Goal: Task Accomplishment & Management: Manage account settings

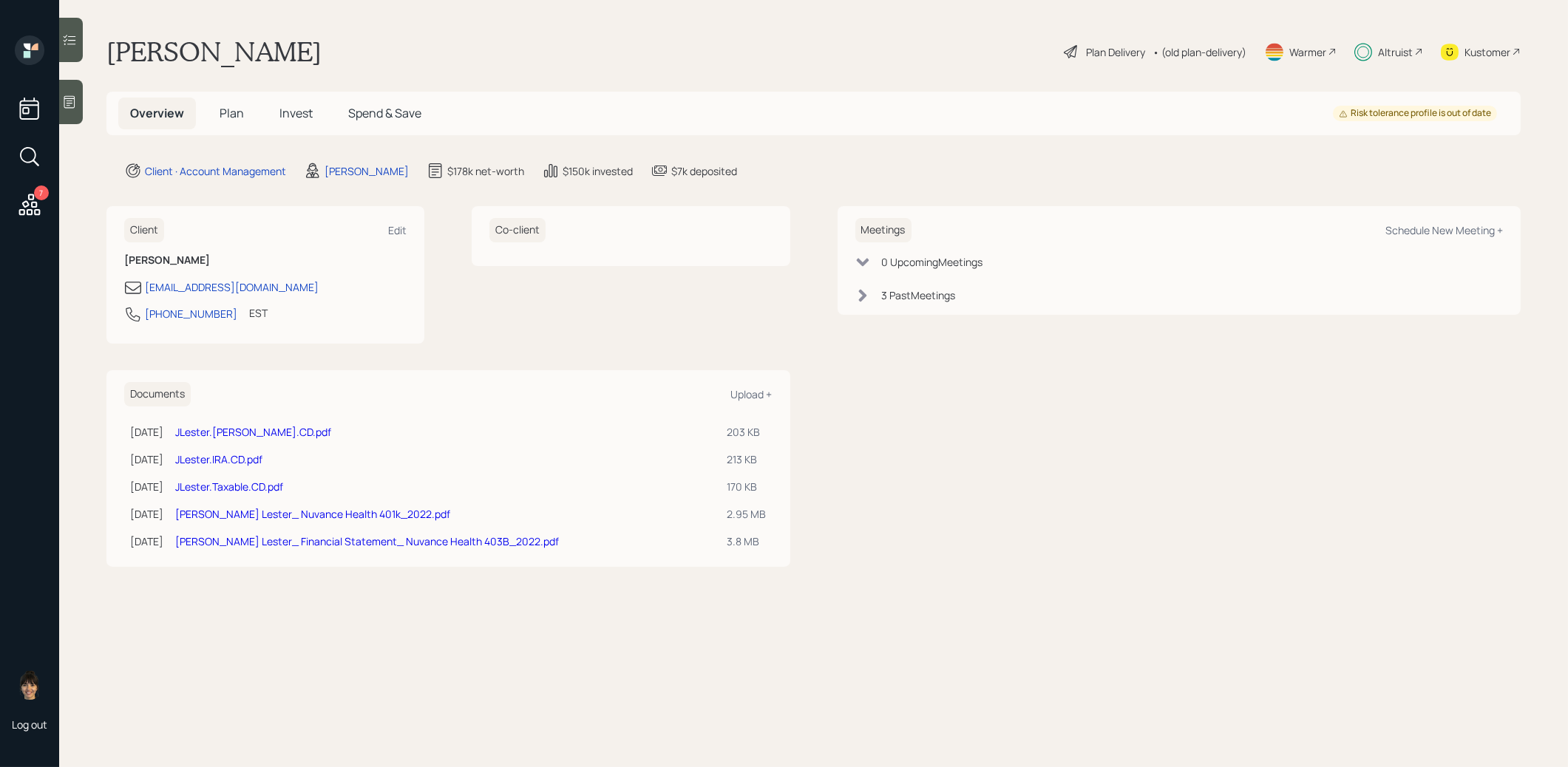
click at [288, 120] on span "Invest" at bounding box center [296, 113] width 33 height 16
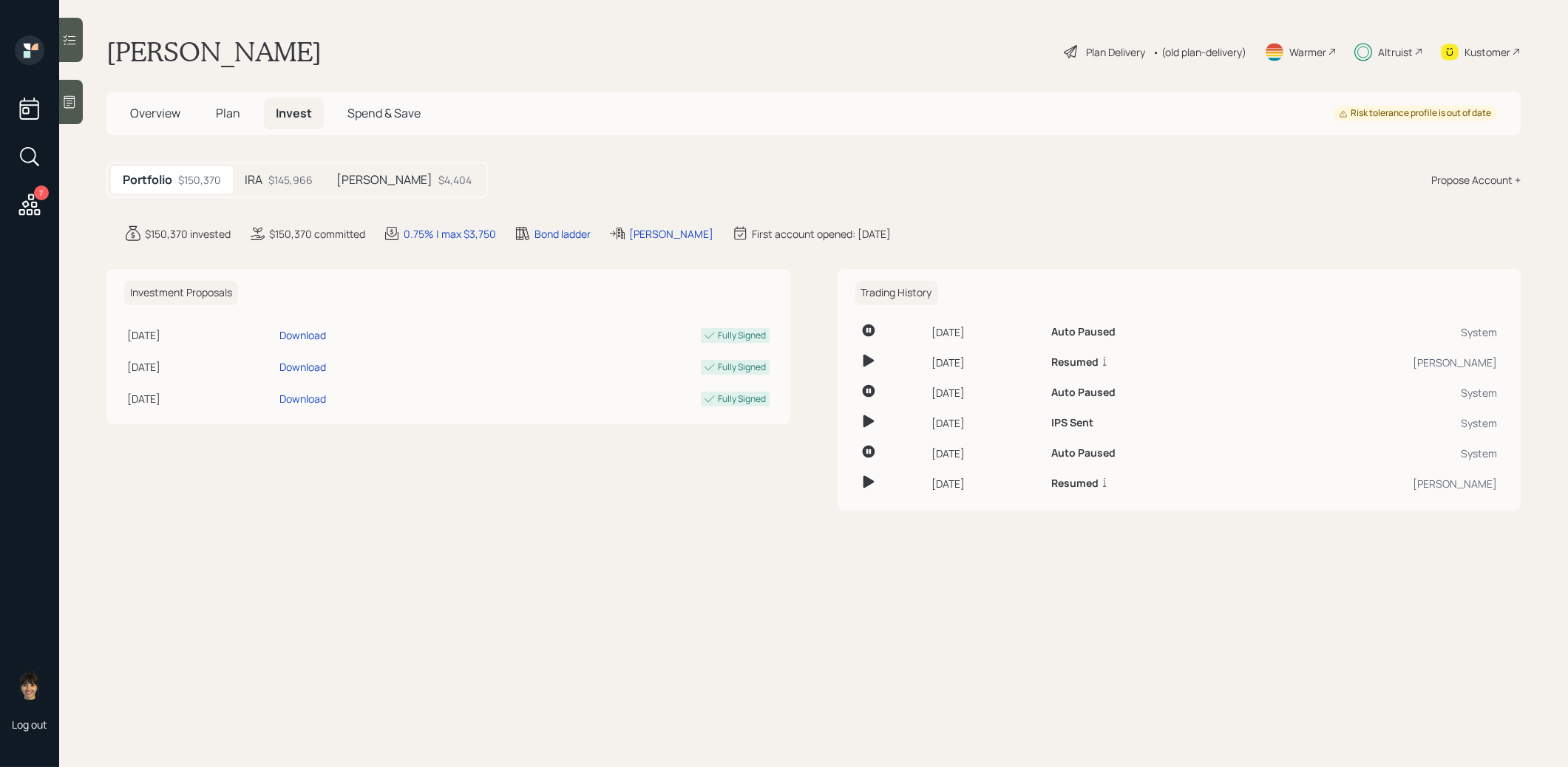
click at [438, 173] on div "$4,404" at bounding box center [454, 180] width 33 height 16
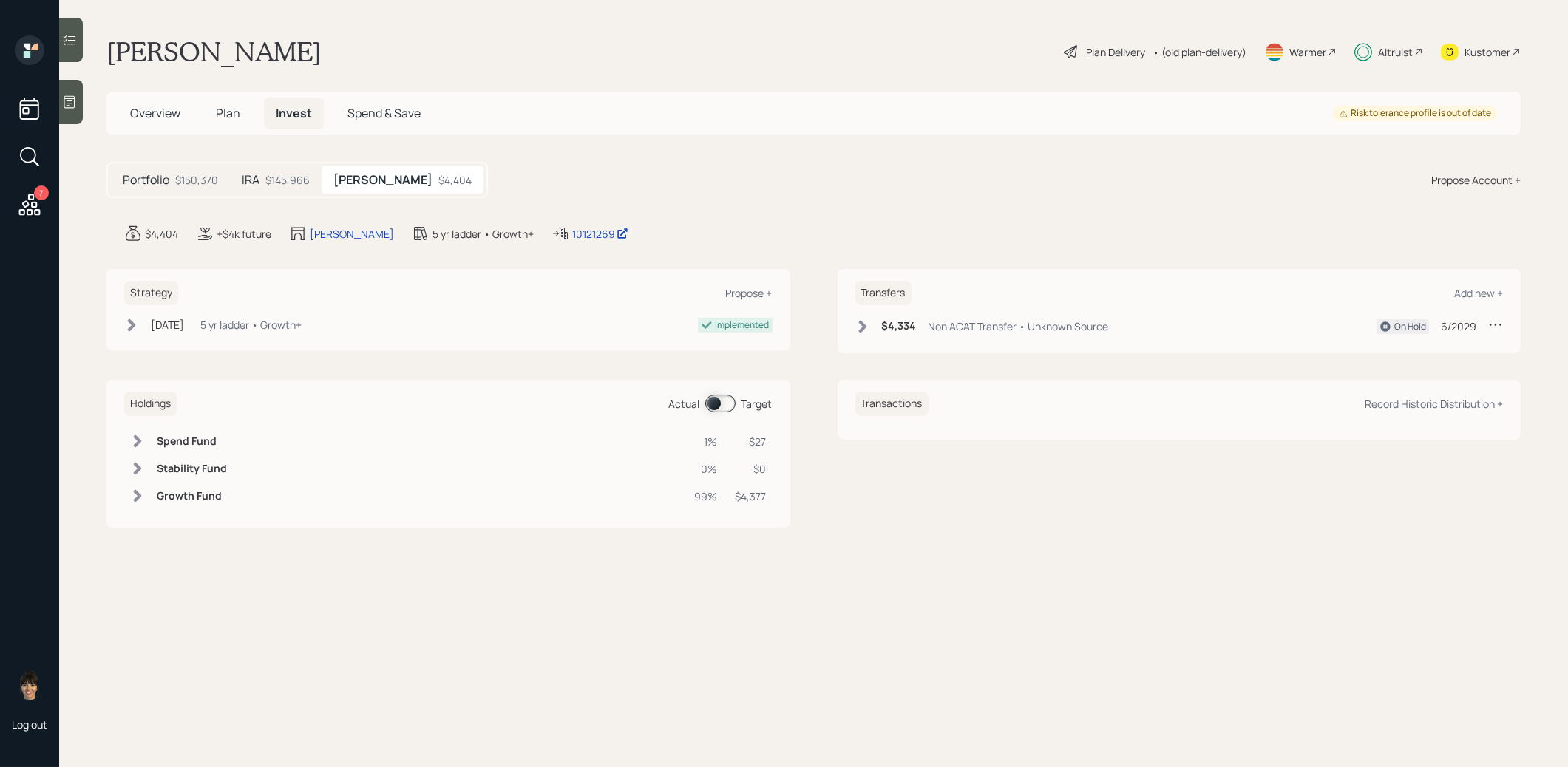
click at [860, 325] on icon at bounding box center [862, 326] width 15 height 15
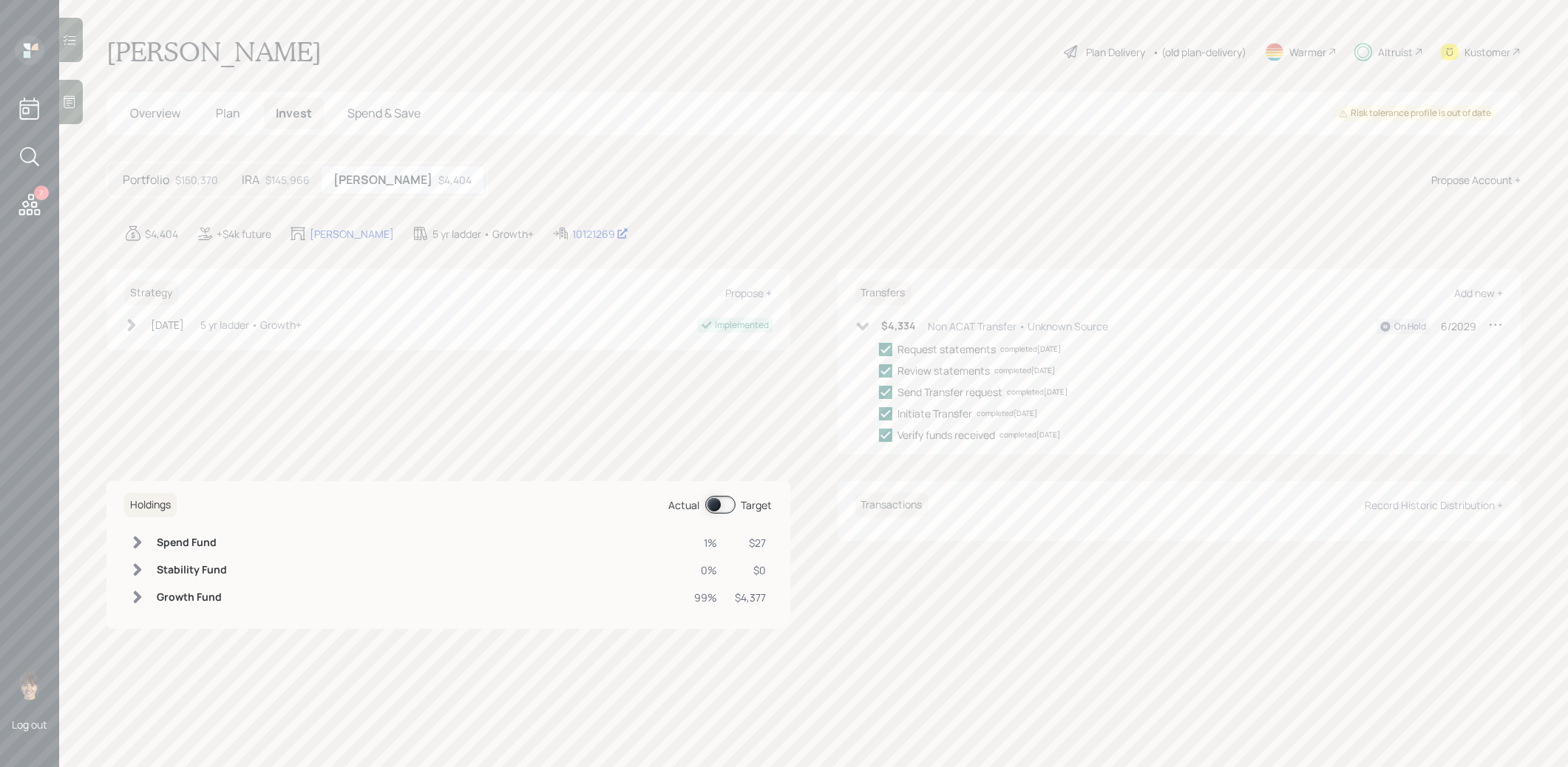
click at [291, 180] on div "$145,966" at bounding box center [287, 180] width 44 height 16
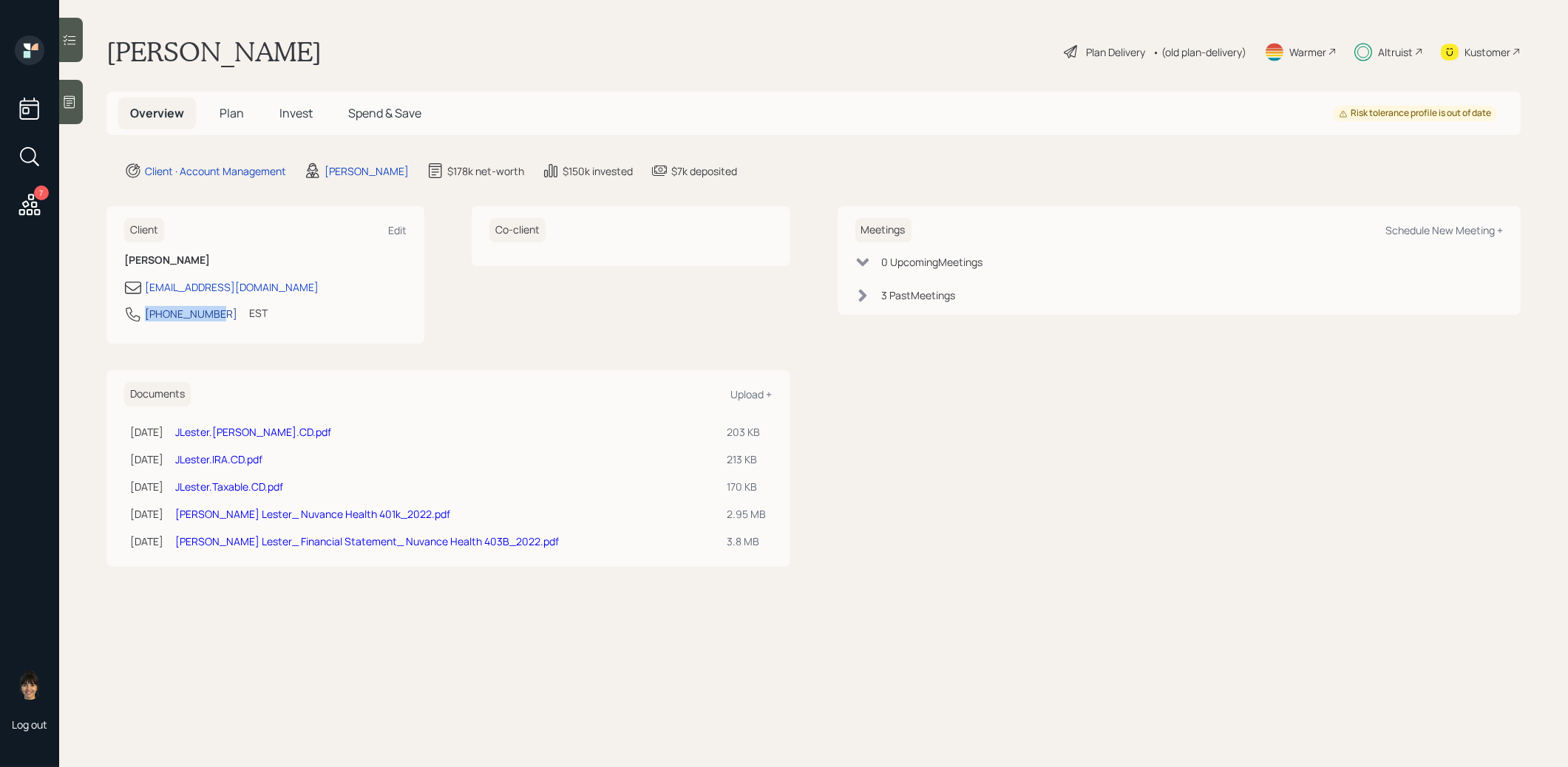
drag, startPoint x: 216, startPoint y: 315, endPoint x: 148, endPoint y: 317, distance: 68.0
click at [148, 317] on div "845-594-4074 EST Currently 5:26 PM" at bounding box center [265, 318] width 282 height 26
copy div "[PHONE_NUMBER]"
click at [299, 110] on span "Invest" at bounding box center [296, 113] width 33 height 16
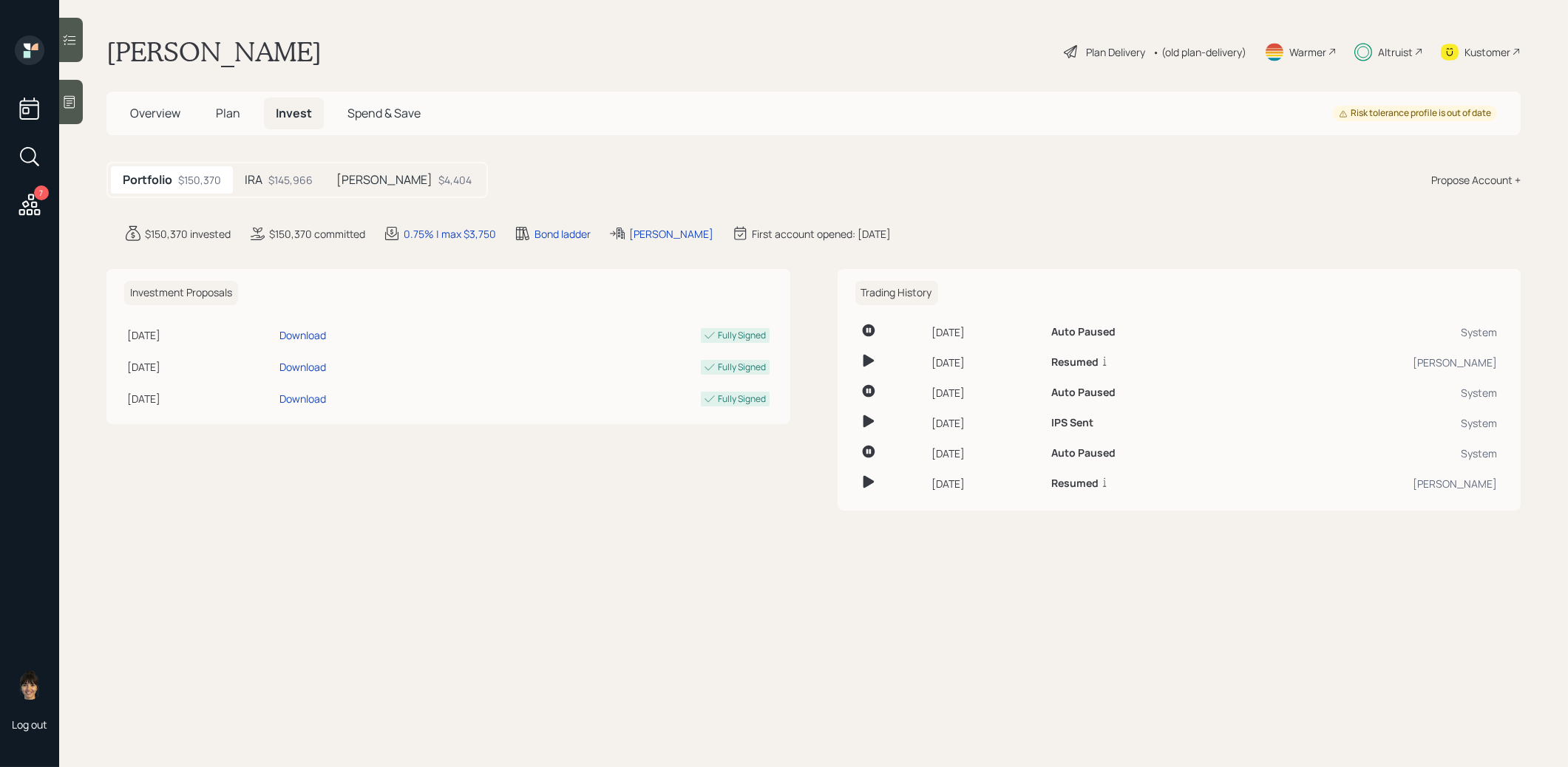
click at [363, 185] on h5 "Roth IRA" at bounding box center [384, 180] width 96 height 14
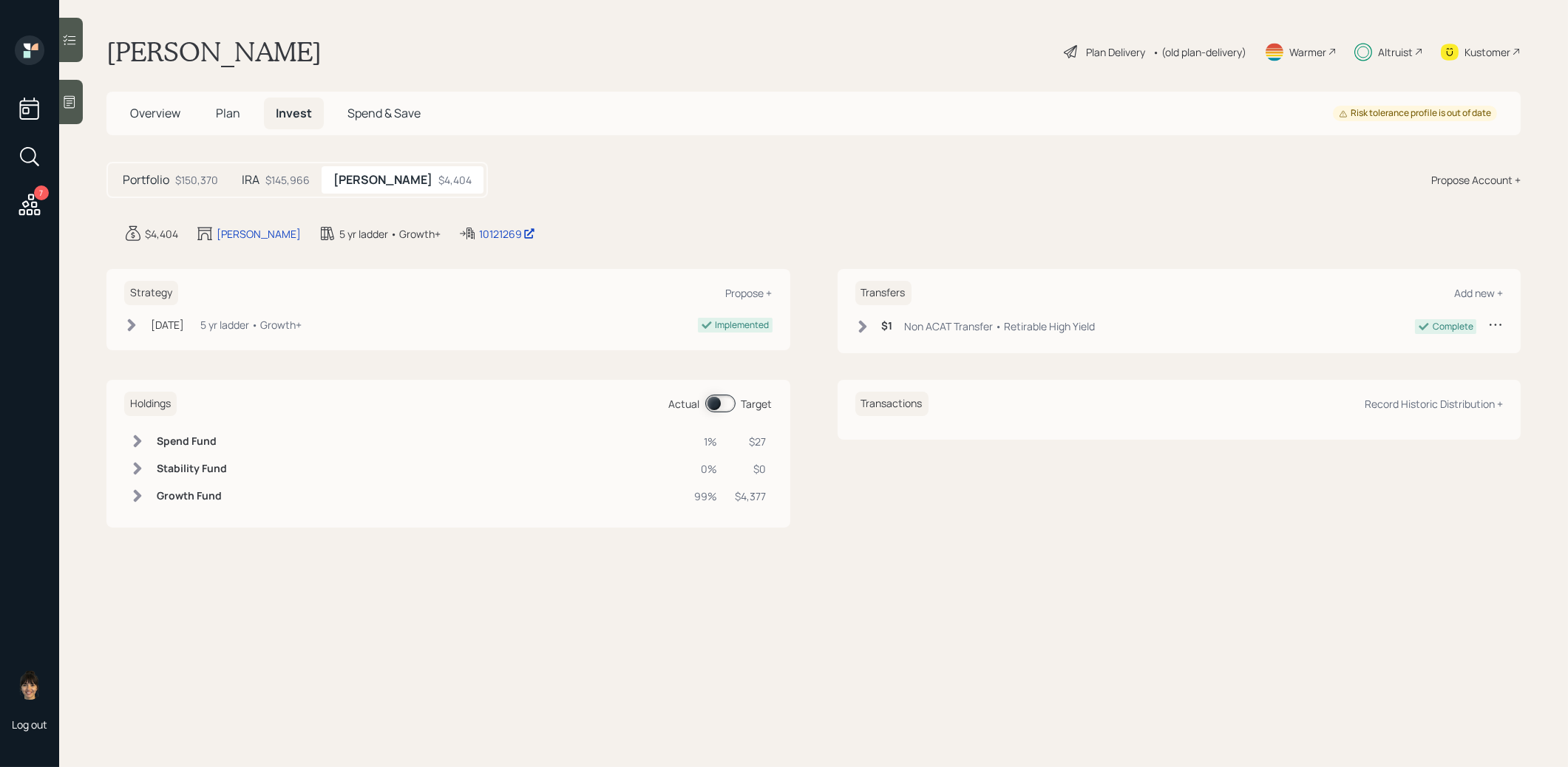
click at [275, 179] on div "$145,966" at bounding box center [287, 180] width 44 height 16
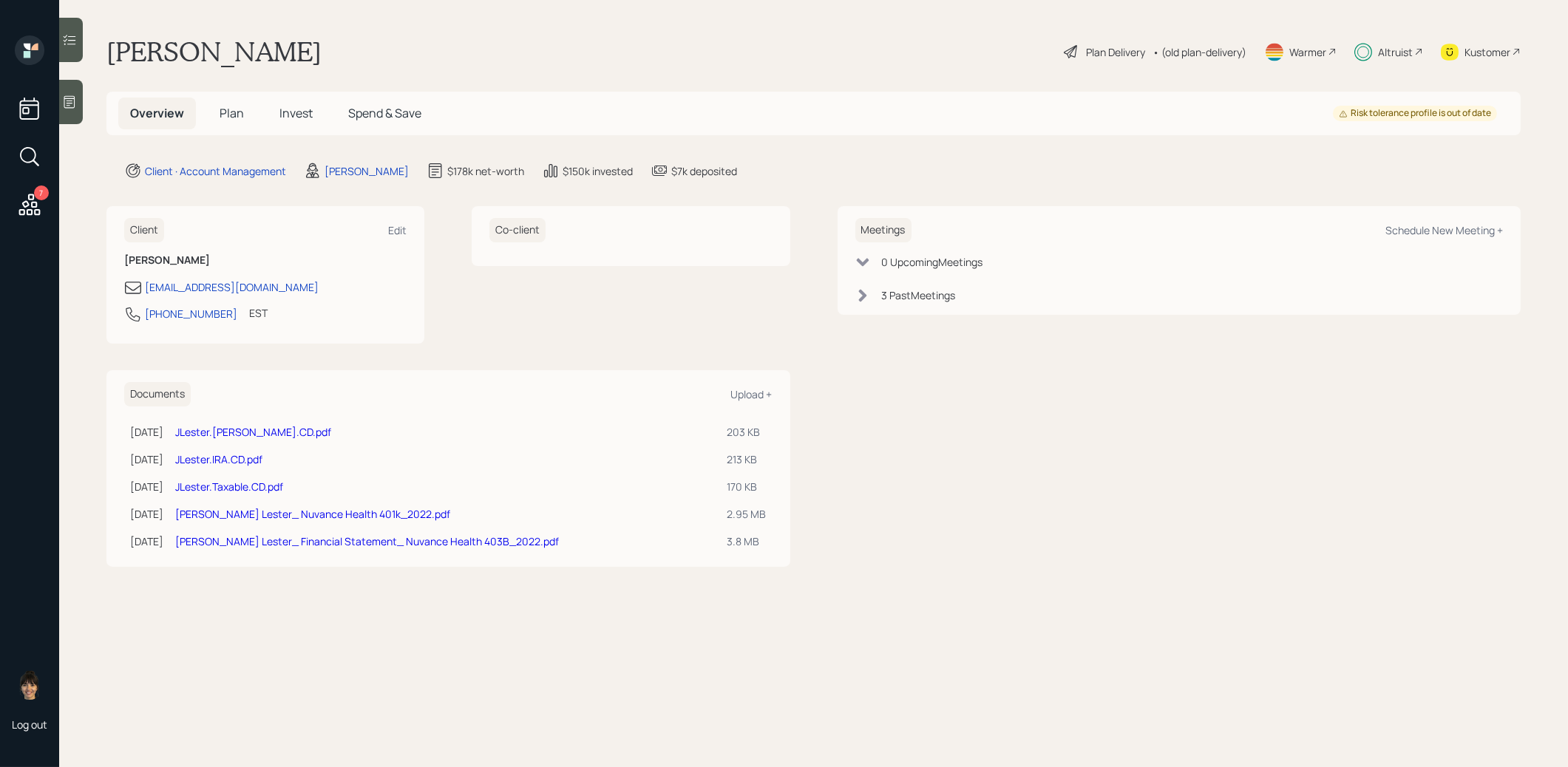
click at [306, 112] on span "Invest" at bounding box center [296, 113] width 33 height 16
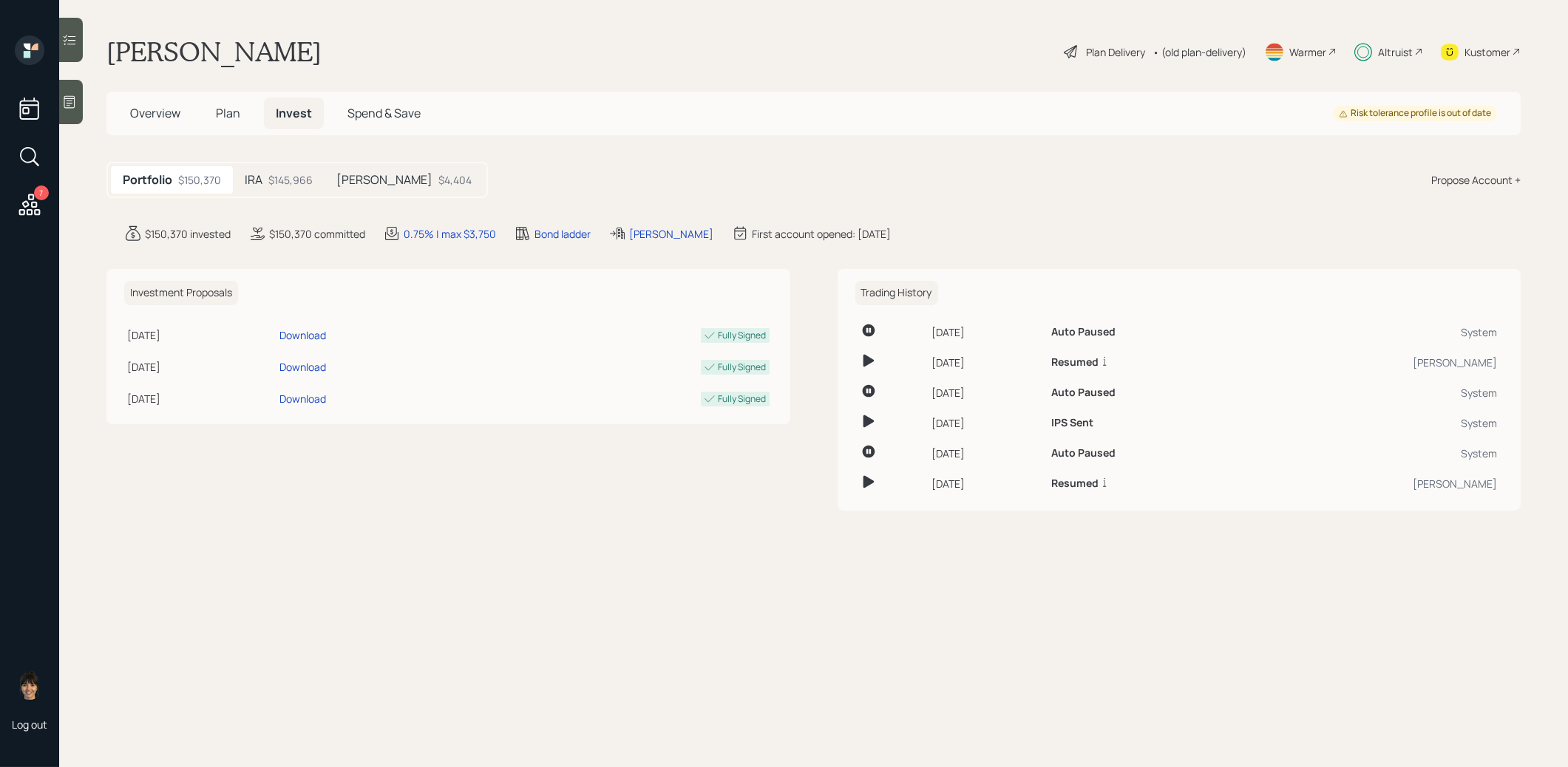
click at [294, 174] on div "$145,966" at bounding box center [290, 180] width 44 height 16
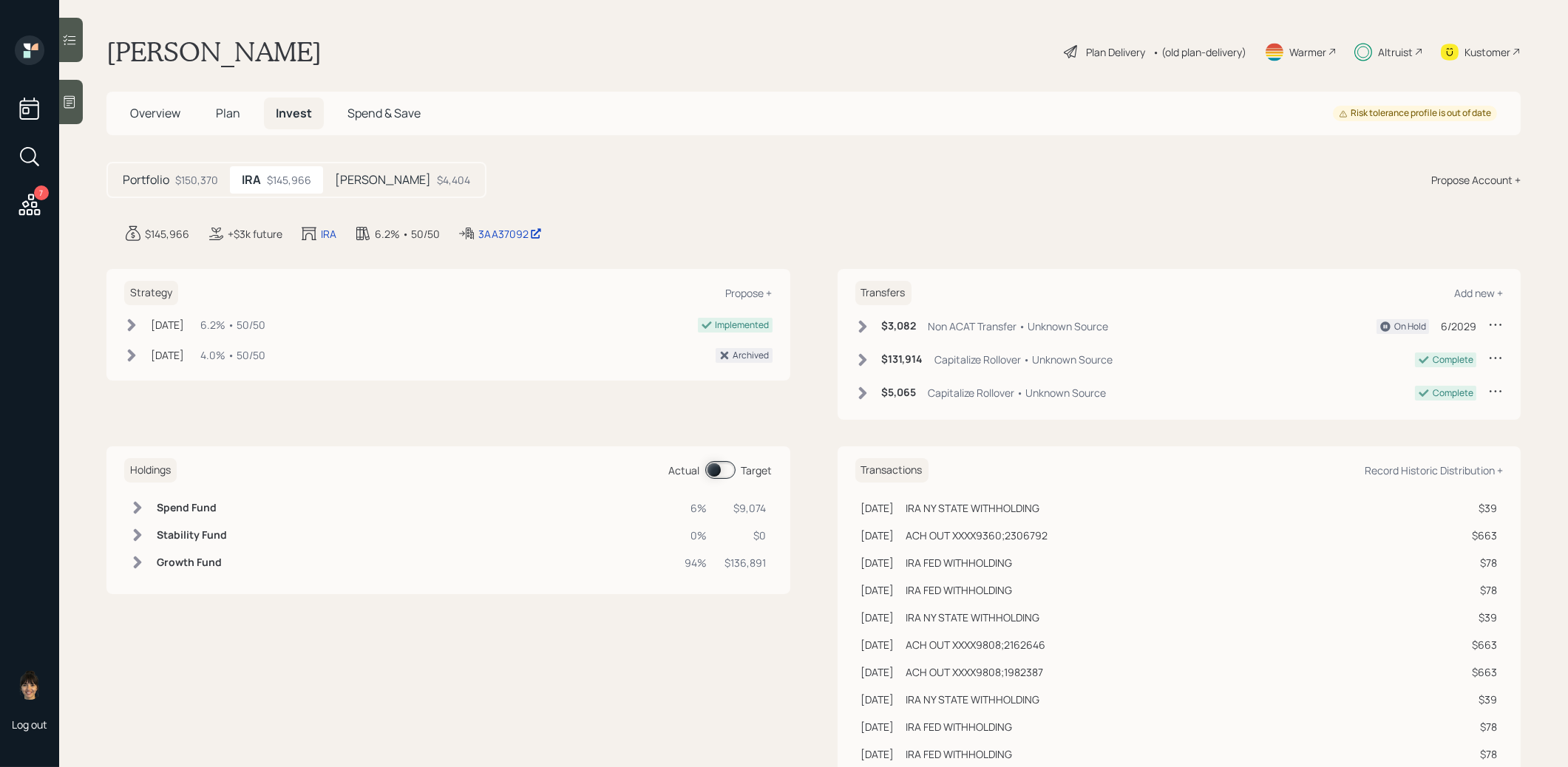
click at [1498, 325] on icon at bounding box center [1496, 324] width 15 height 15
click at [1450, 349] on div "Edit transfer" at bounding box center [1450, 353] width 107 height 14
select select "non_acat_transfer"
select select "6"
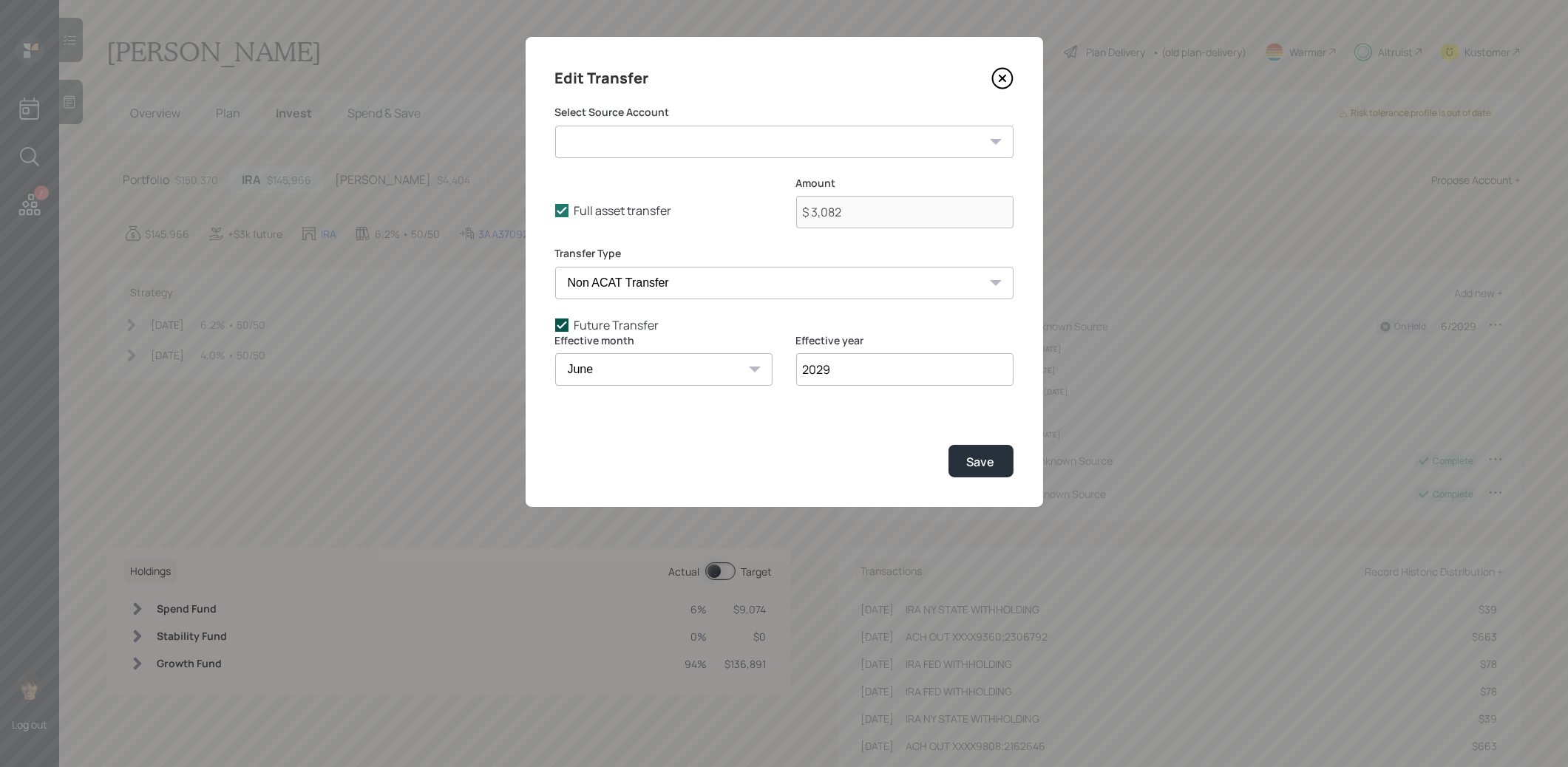
click at [559, 323] on icon at bounding box center [562, 325] width 13 height 13
click at [556, 324] on input "Future Transfer" at bounding box center [555, 324] width 1 height 1
checkbox input "false"
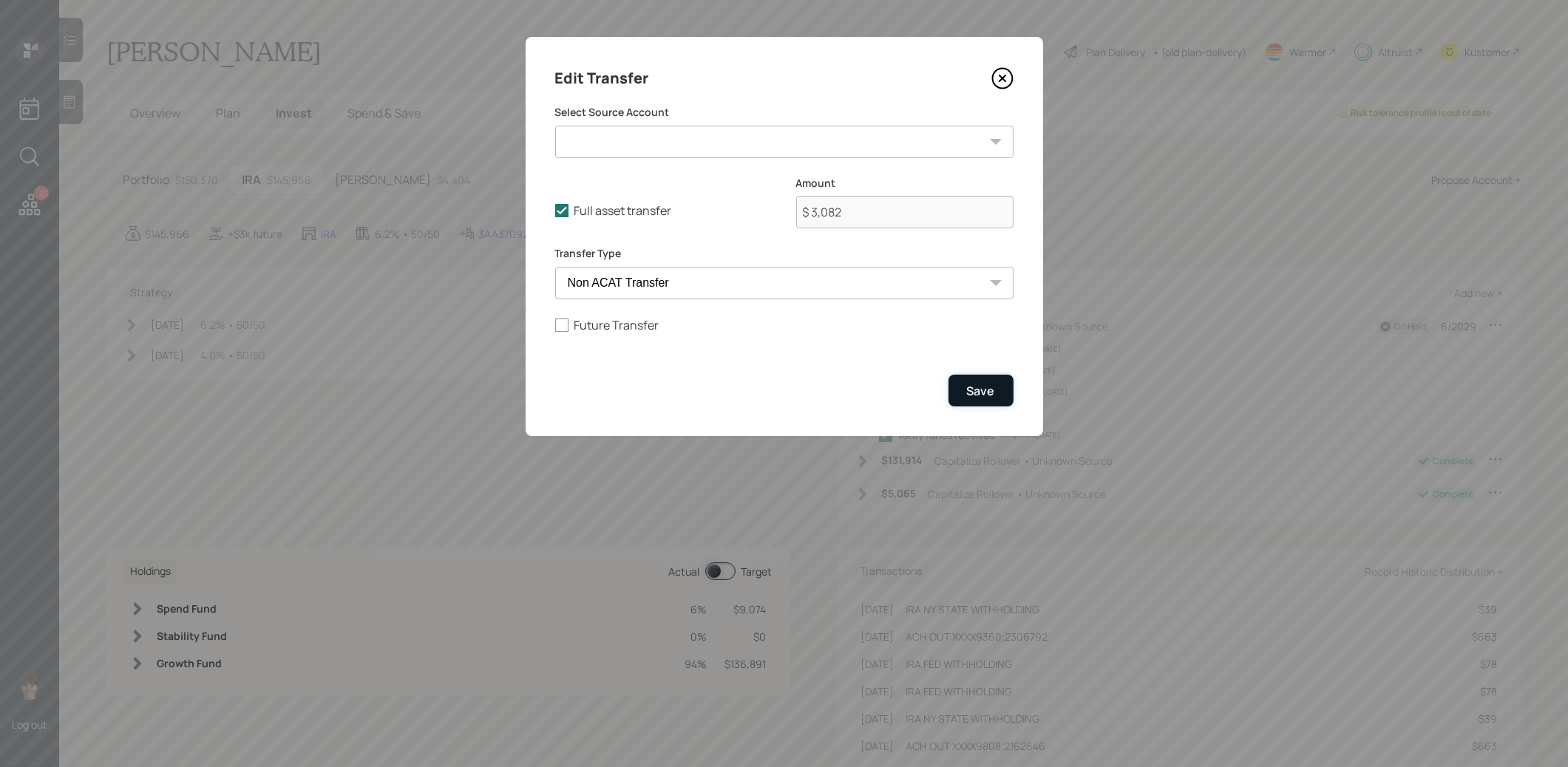
click at [991, 395] on div "Save" at bounding box center [981, 391] width 28 height 16
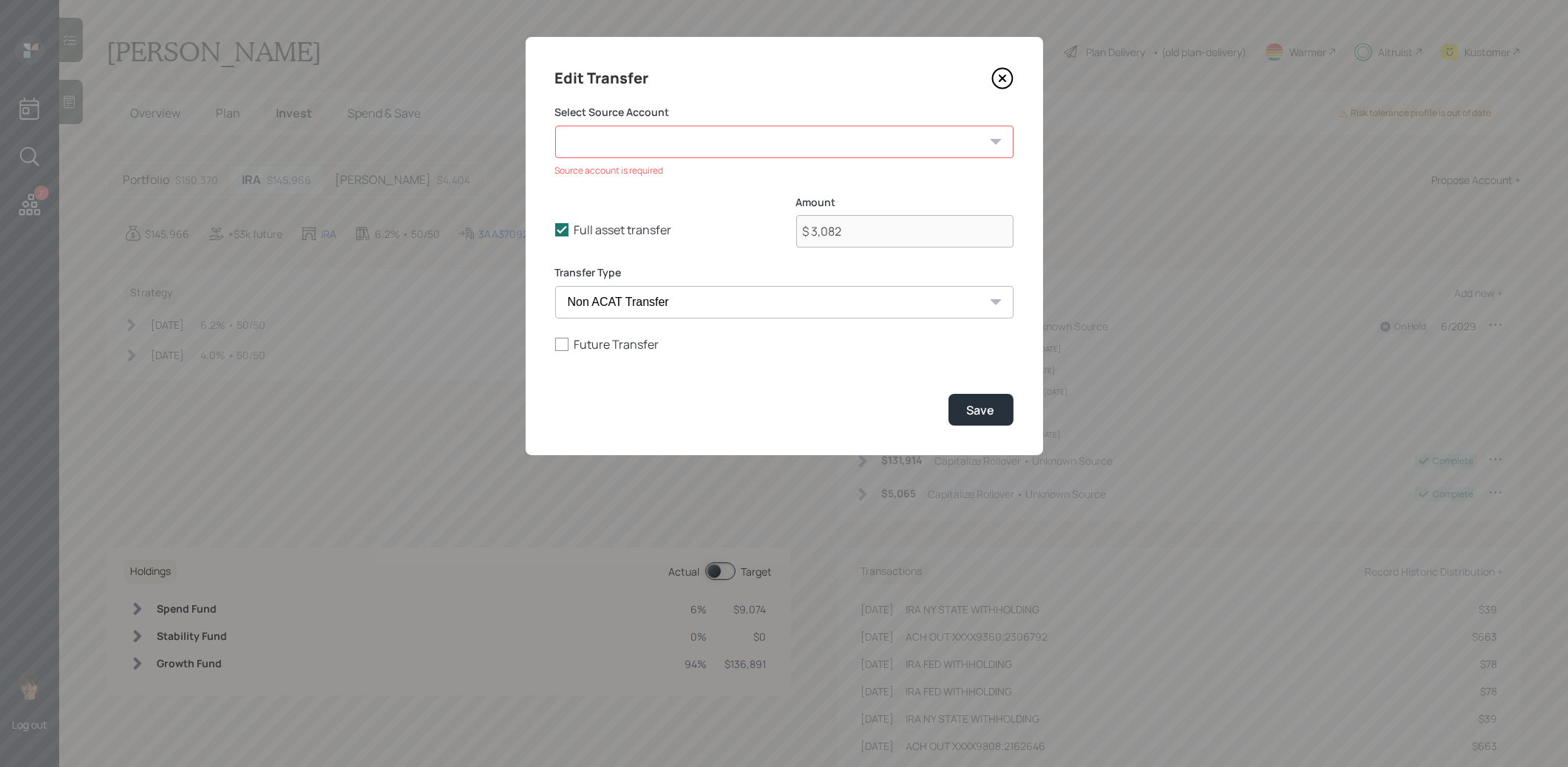
click at [873, 145] on select "Emergency Fund ($9,340 | Emergency Fund) CD - Maturing Now ($7,615 | Taxable In…" at bounding box center [784, 142] width 458 height 33
click at [998, 81] on icon at bounding box center [1002, 78] width 23 height 23
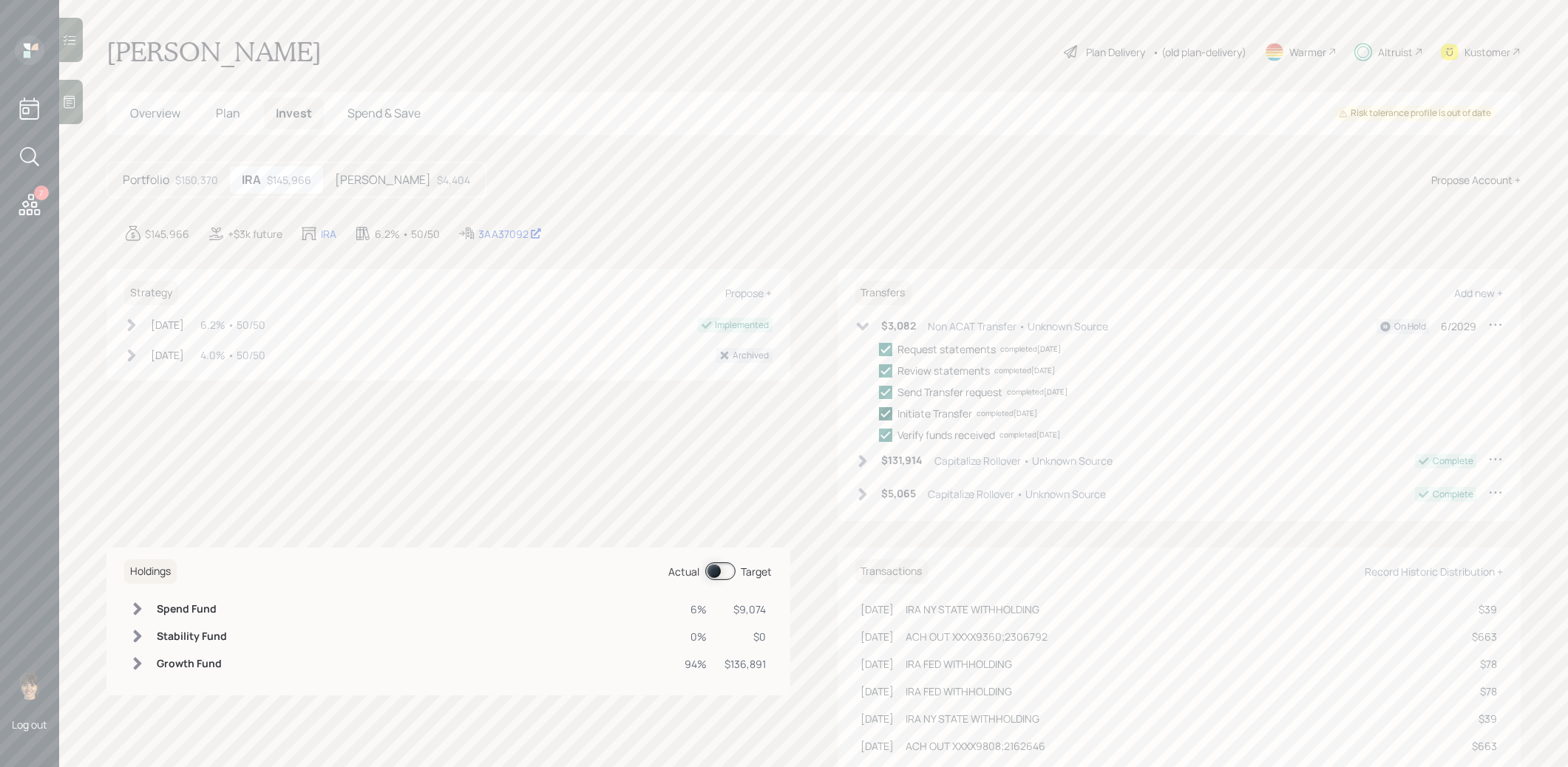
click at [886, 413] on polyline at bounding box center [886, 413] width 9 height 6
click at [879, 413] on input "checkbox" at bounding box center [879, 413] width 1 height 1
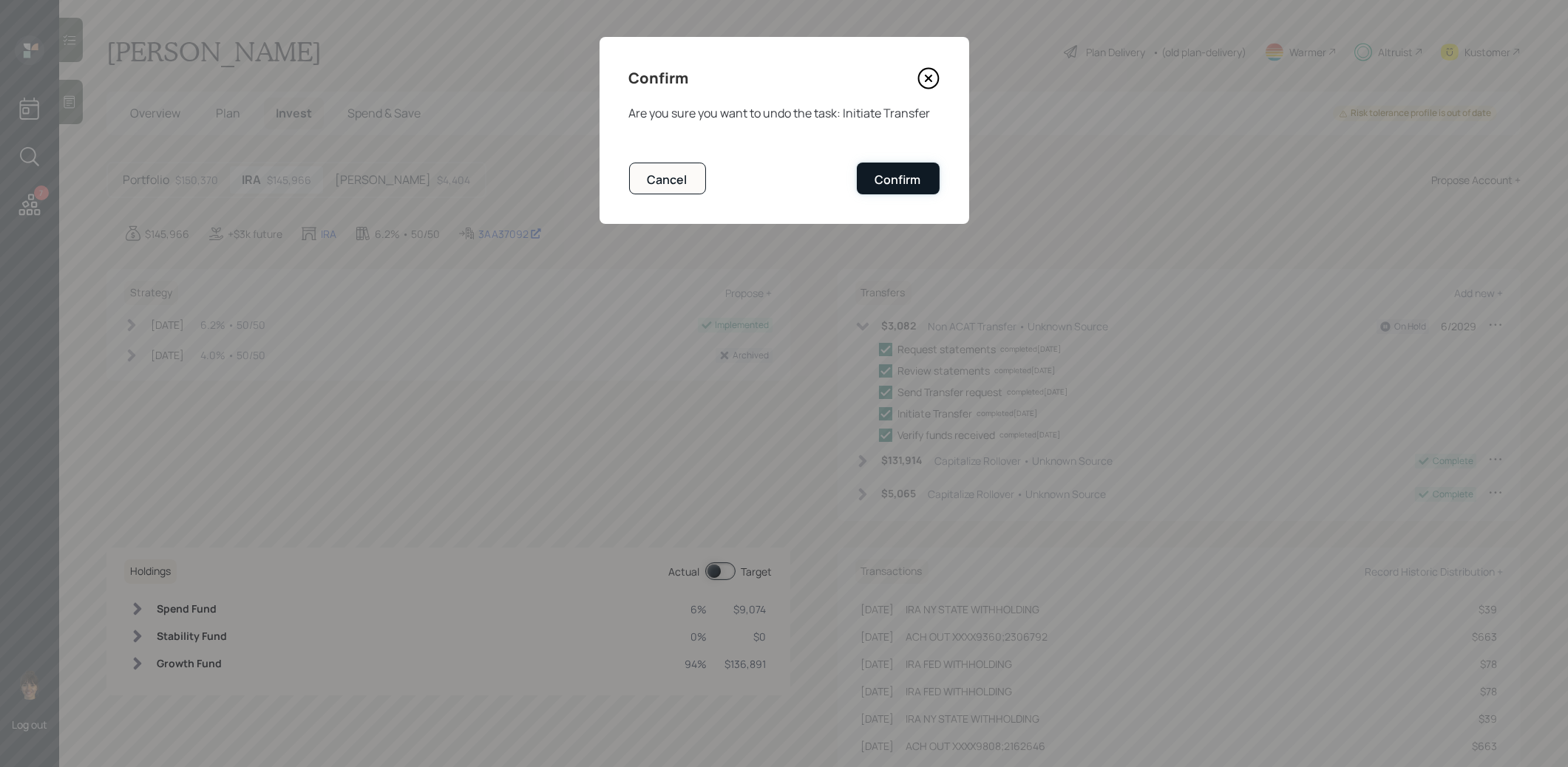
click at [902, 182] on div "Confirm" at bounding box center [898, 179] width 46 height 16
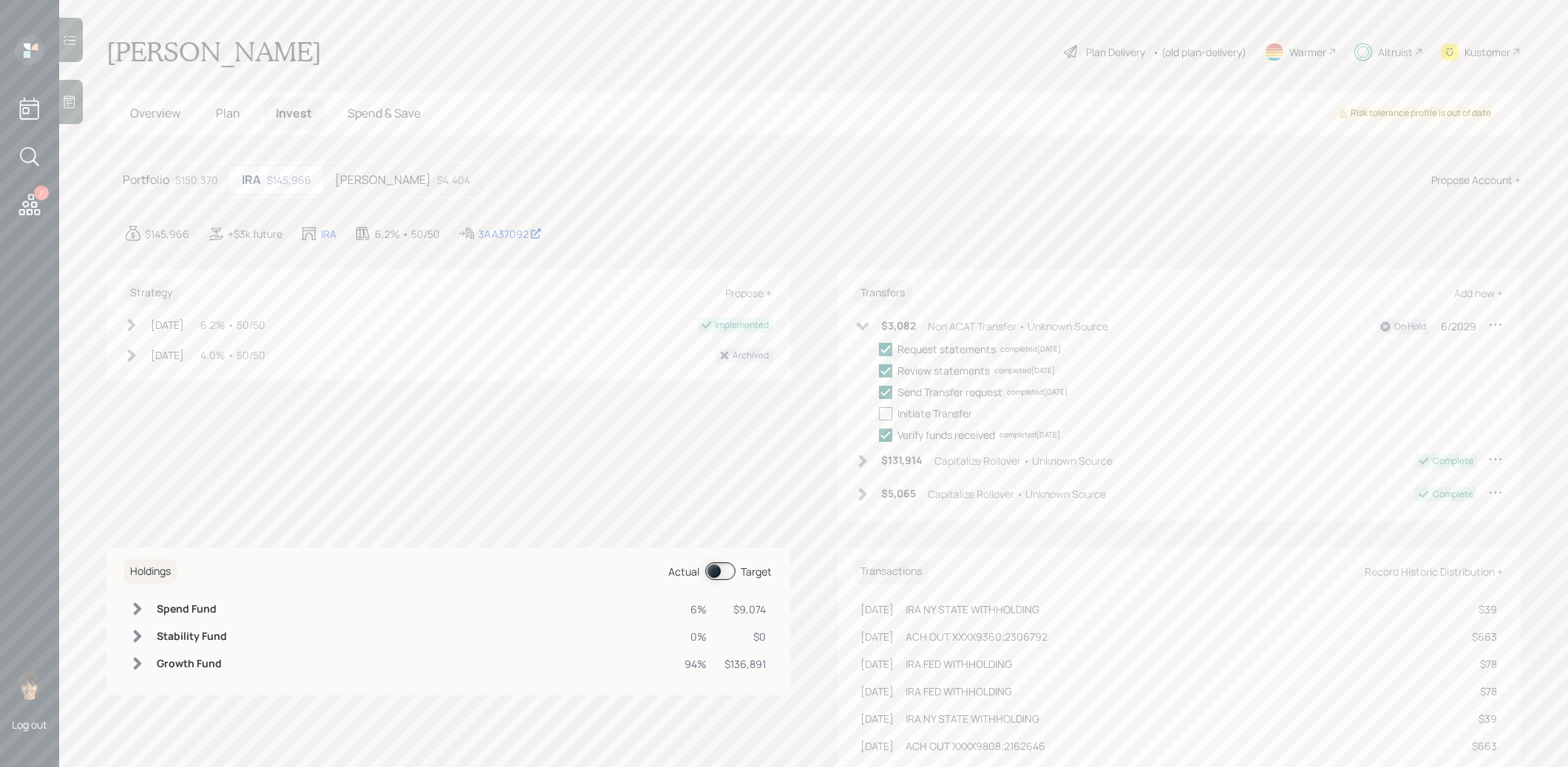
click at [887, 414] on div at bounding box center [886, 414] width 13 height 13
click at [879, 414] on input "checkbox" at bounding box center [879, 413] width 1 height 1
checkbox input "true"
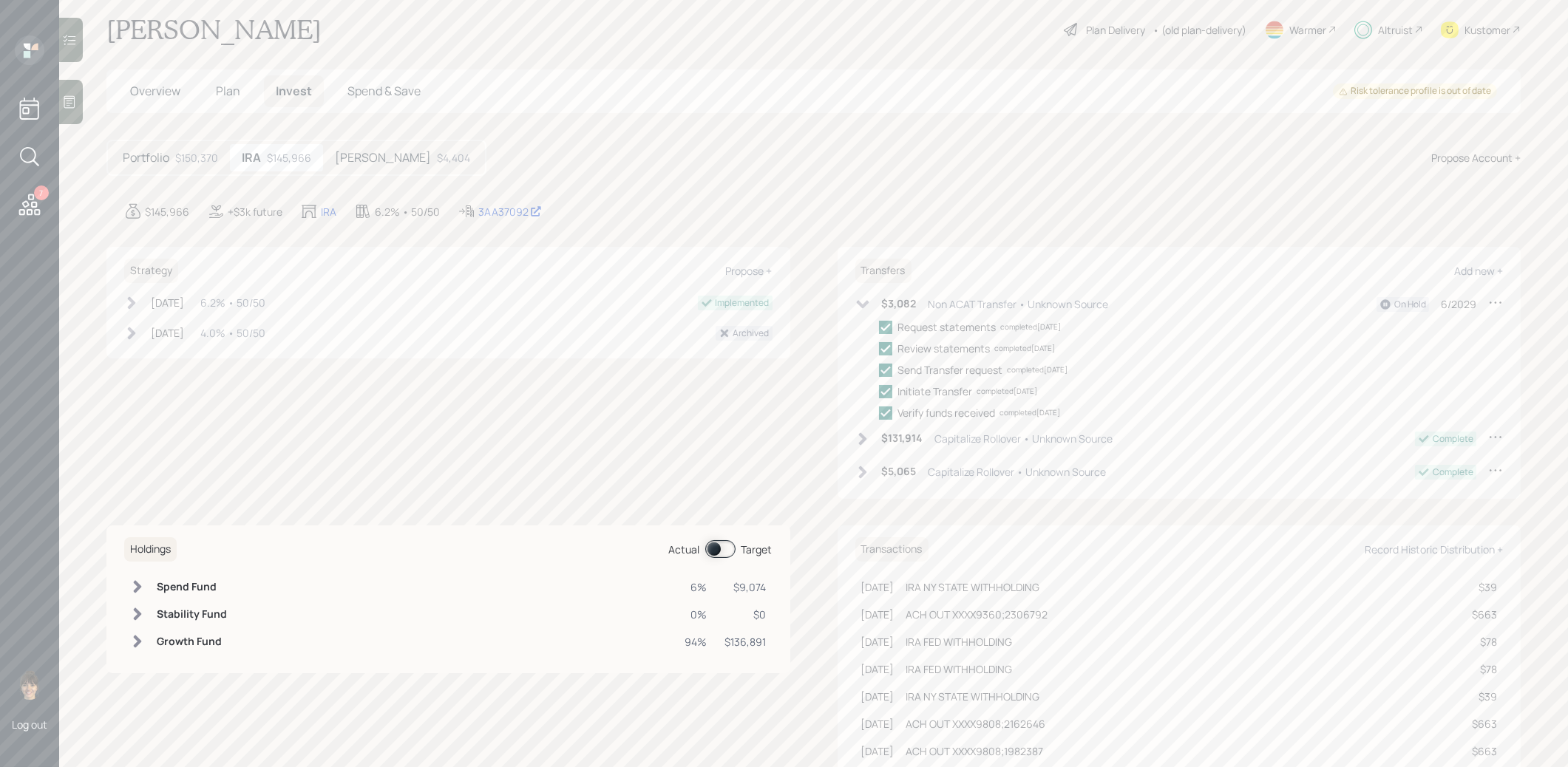
click at [859, 305] on icon at bounding box center [862, 304] width 15 height 15
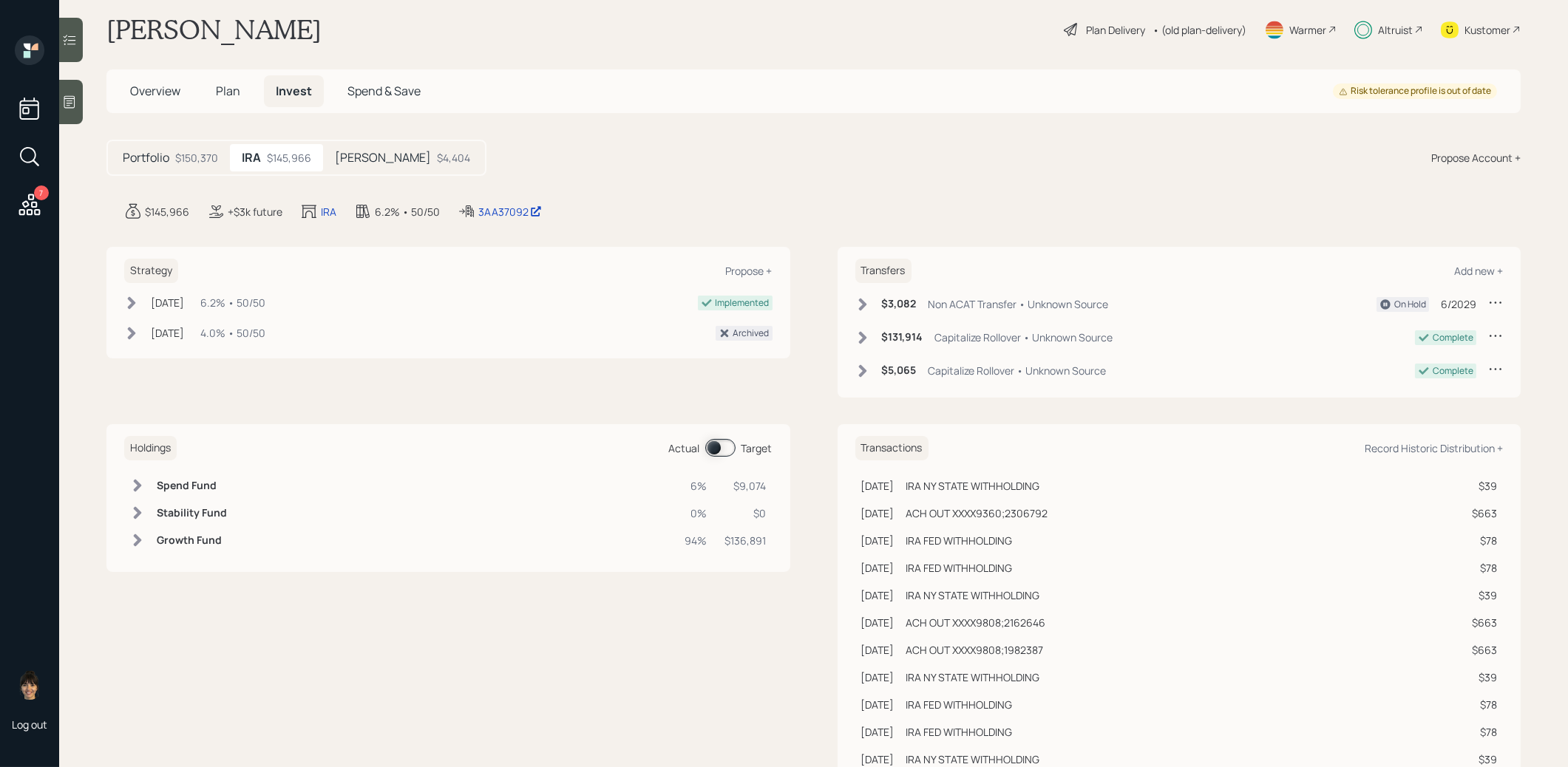
click at [1494, 303] on icon at bounding box center [1496, 302] width 15 height 15
click at [1412, 345] on div "Cancel Transfer" at bounding box center [1450, 345] width 107 height 14
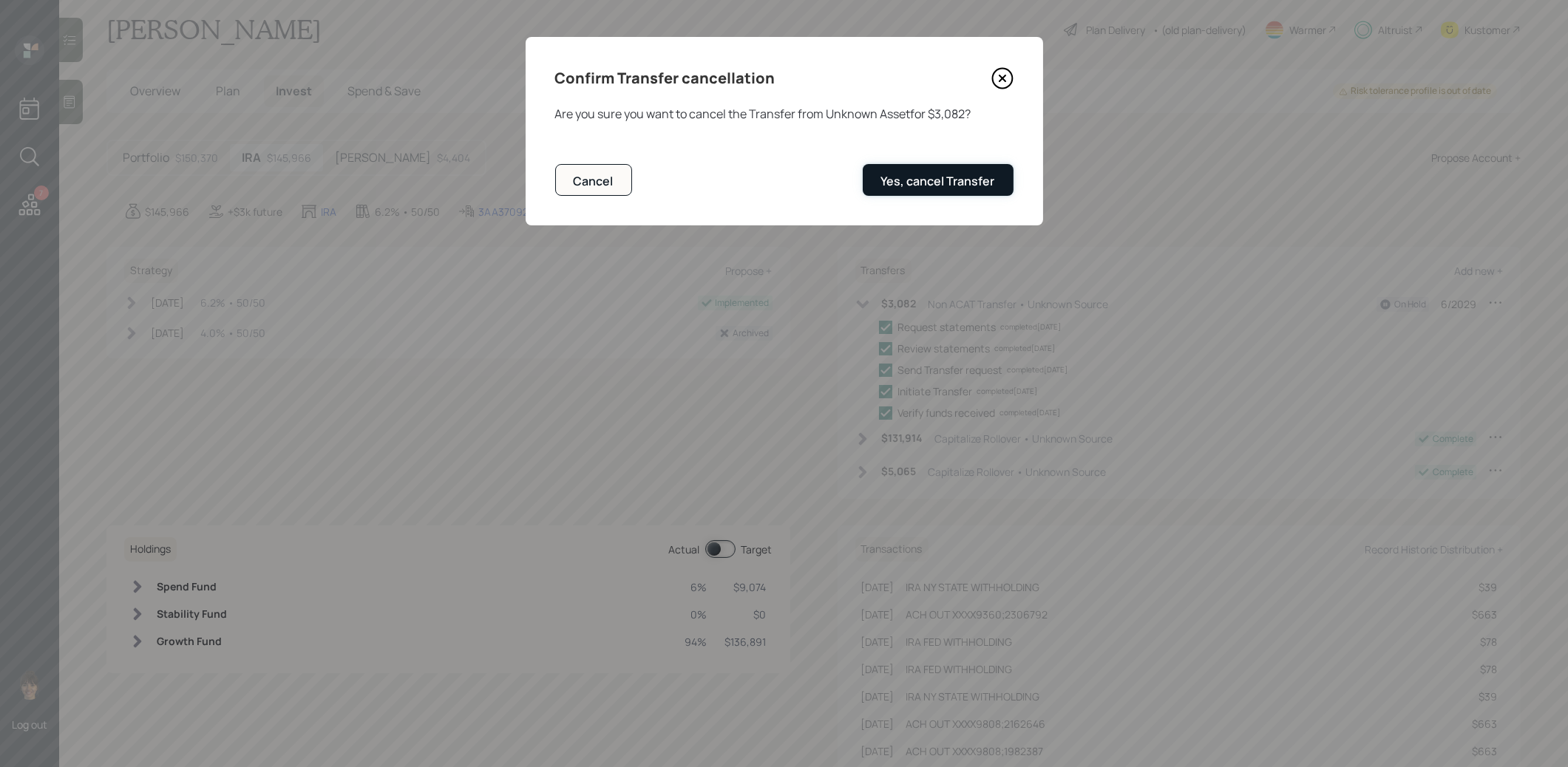
click at [950, 176] on div "Yes, cancel Transfer" at bounding box center [938, 180] width 114 height 16
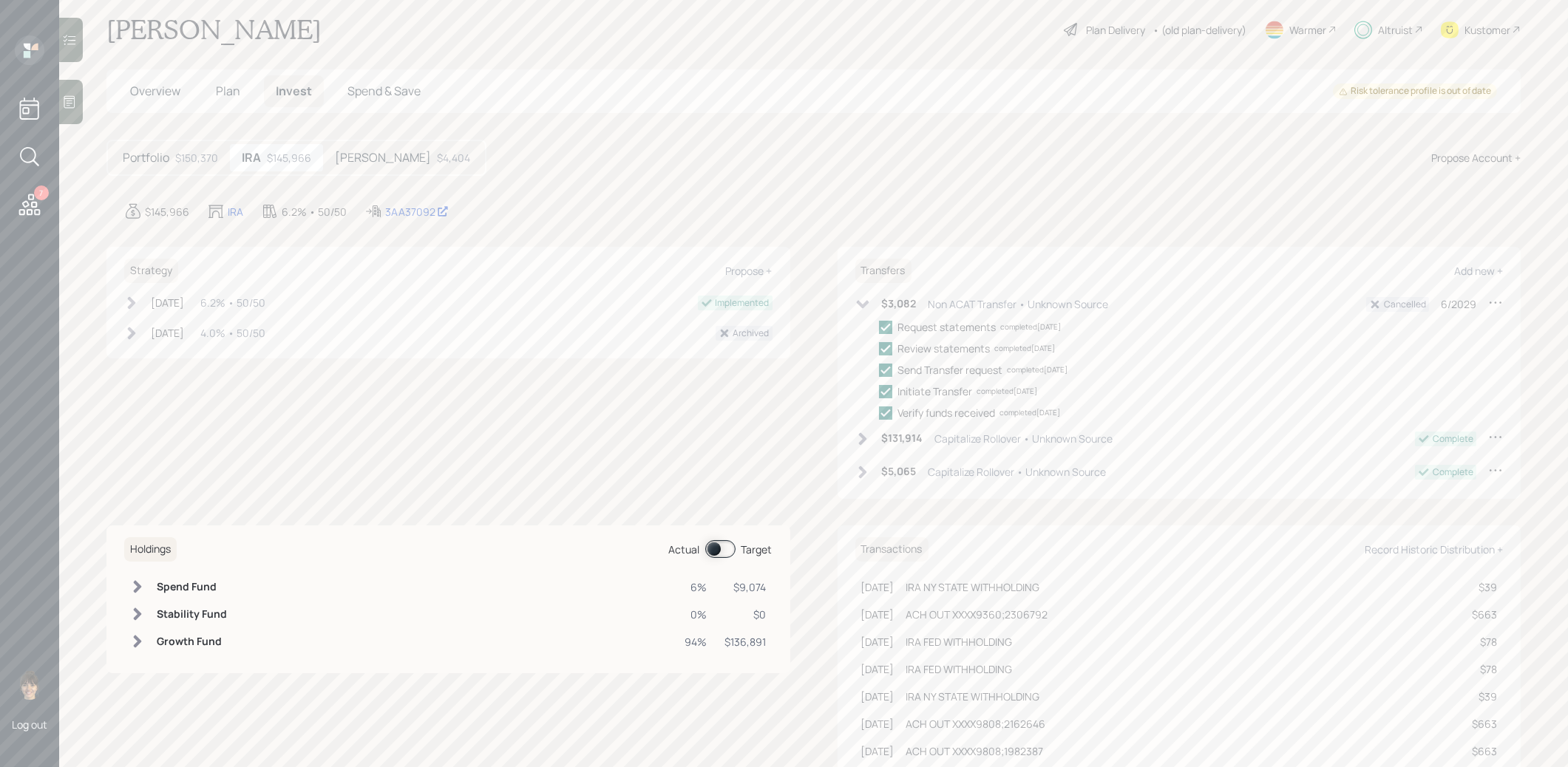
click at [857, 303] on icon at bounding box center [862, 304] width 15 height 15
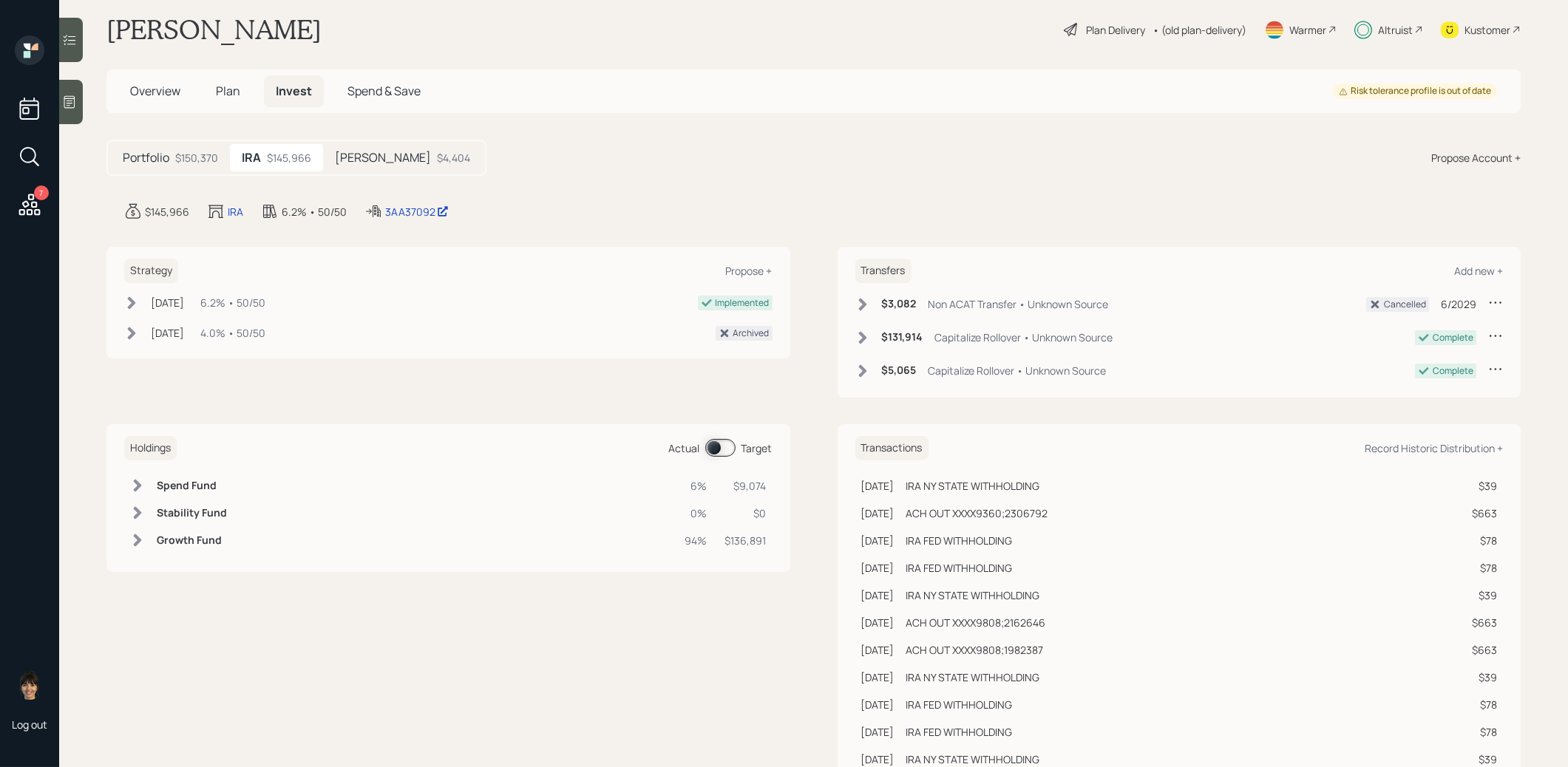
click at [371, 153] on h5 "Roth IRA" at bounding box center [383, 158] width 96 height 14
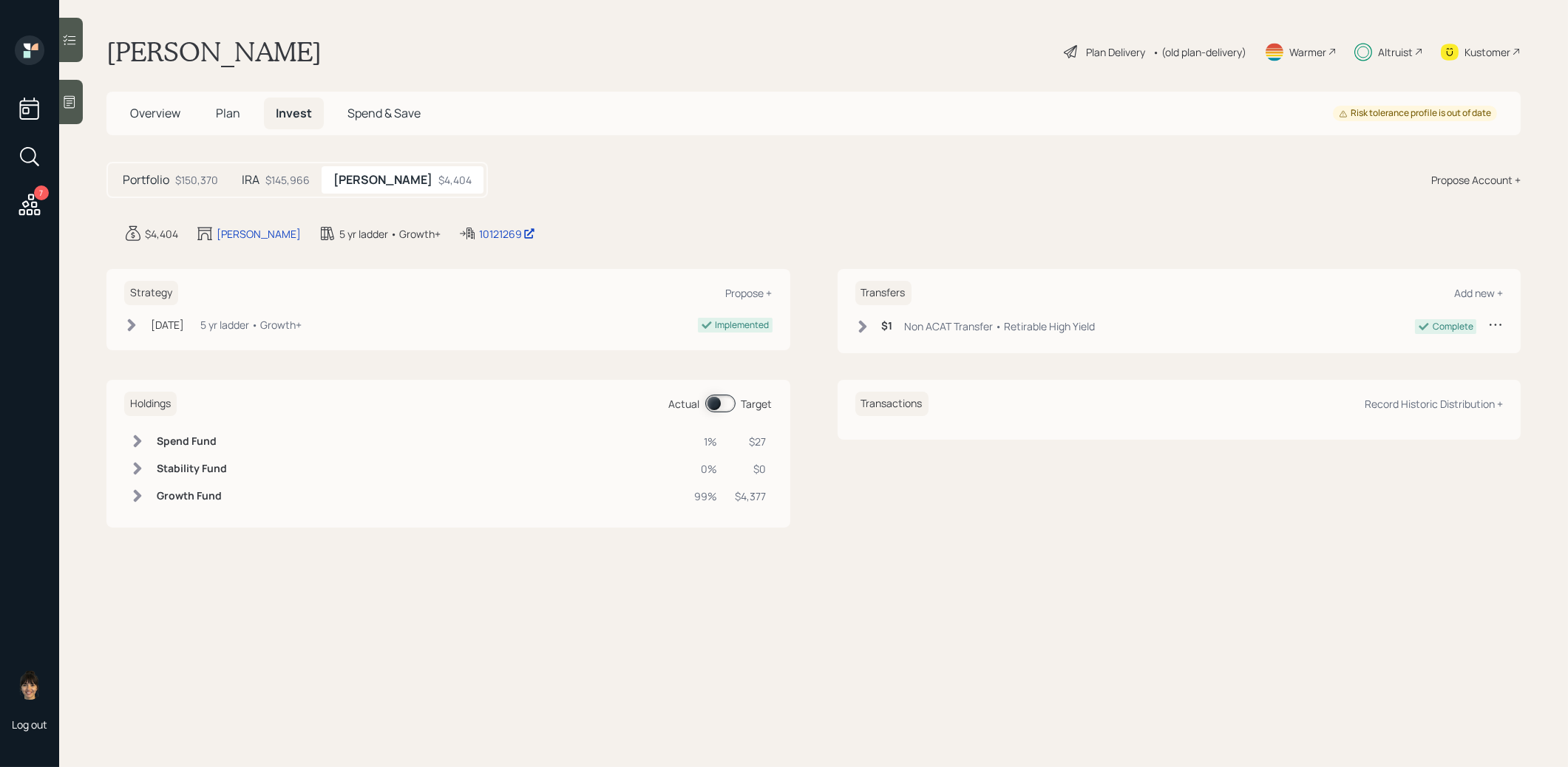
click at [857, 326] on icon at bounding box center [862, 326] width 15 height 15
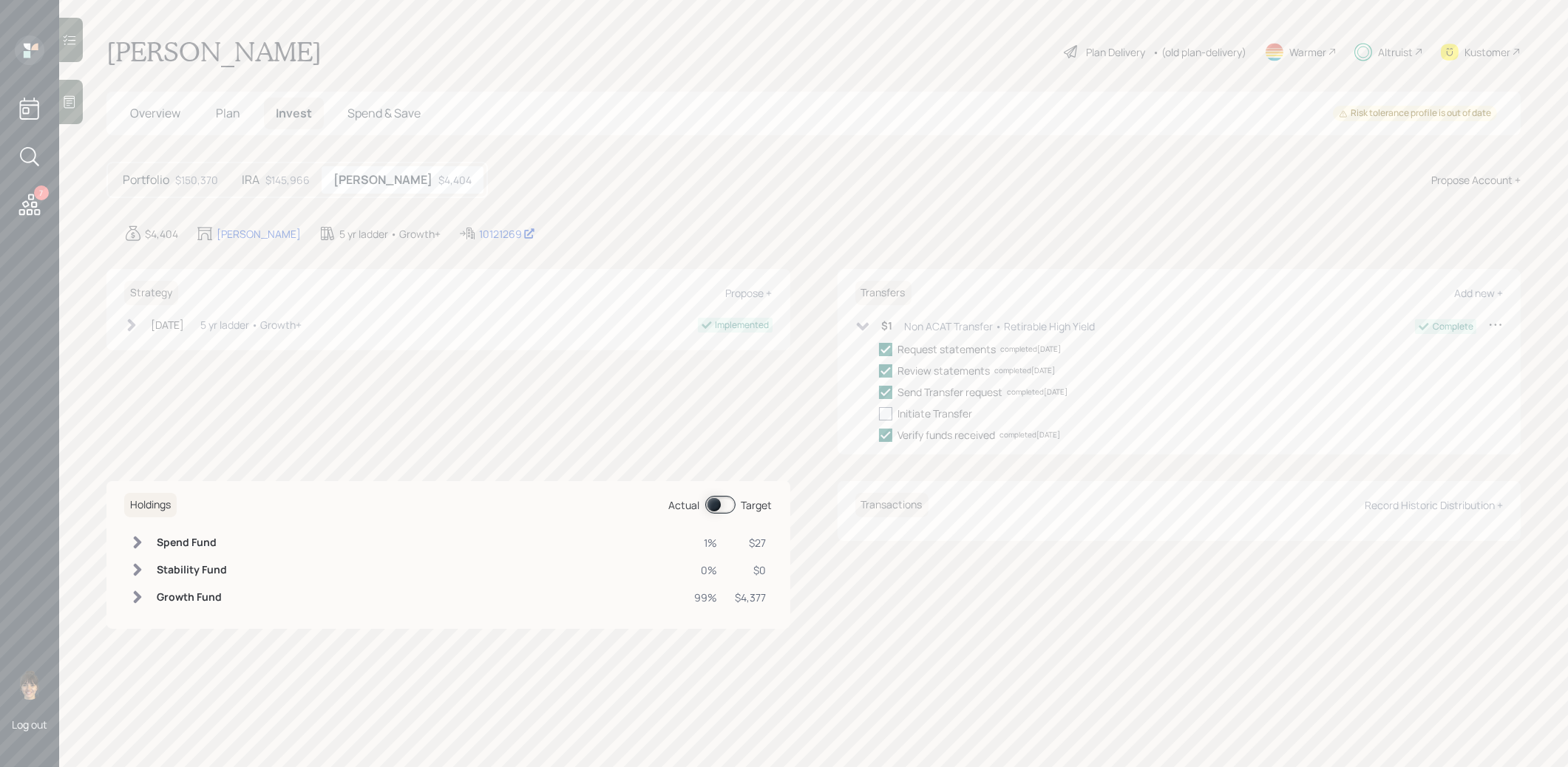
click at [883, 410] on div at bounding box center [886, 414] width 13 height 13
click at [879, 413] on input "checkbox" at bounding box center [879, 413] width 1 height 1
checkbox input "true"
click at [863, 324] on icon at bounding box center [862, 326] width 15 height 15
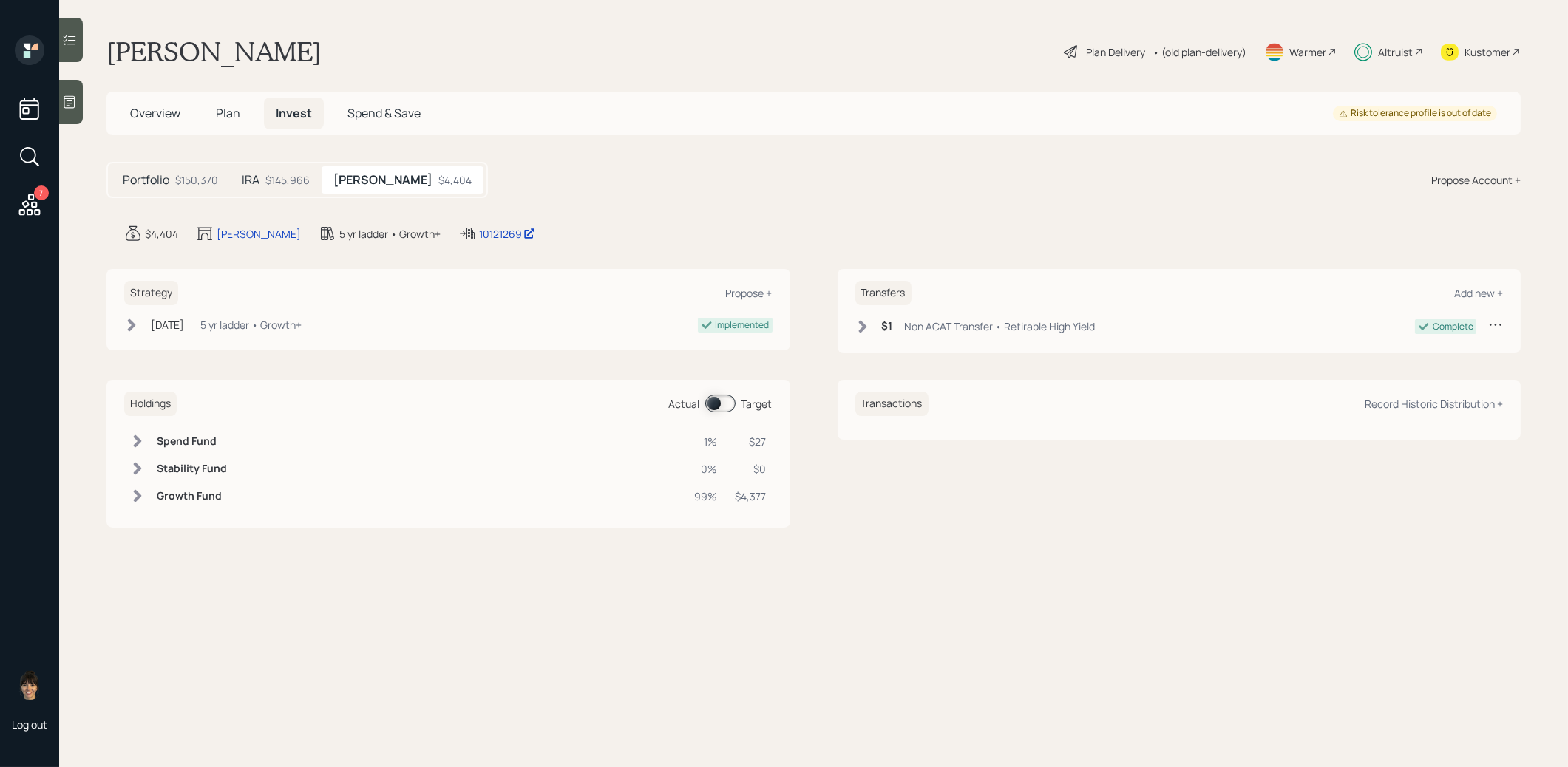
click at [265, 181] on div "$145,966" at bounding box center [287, 180] width 44 height 16
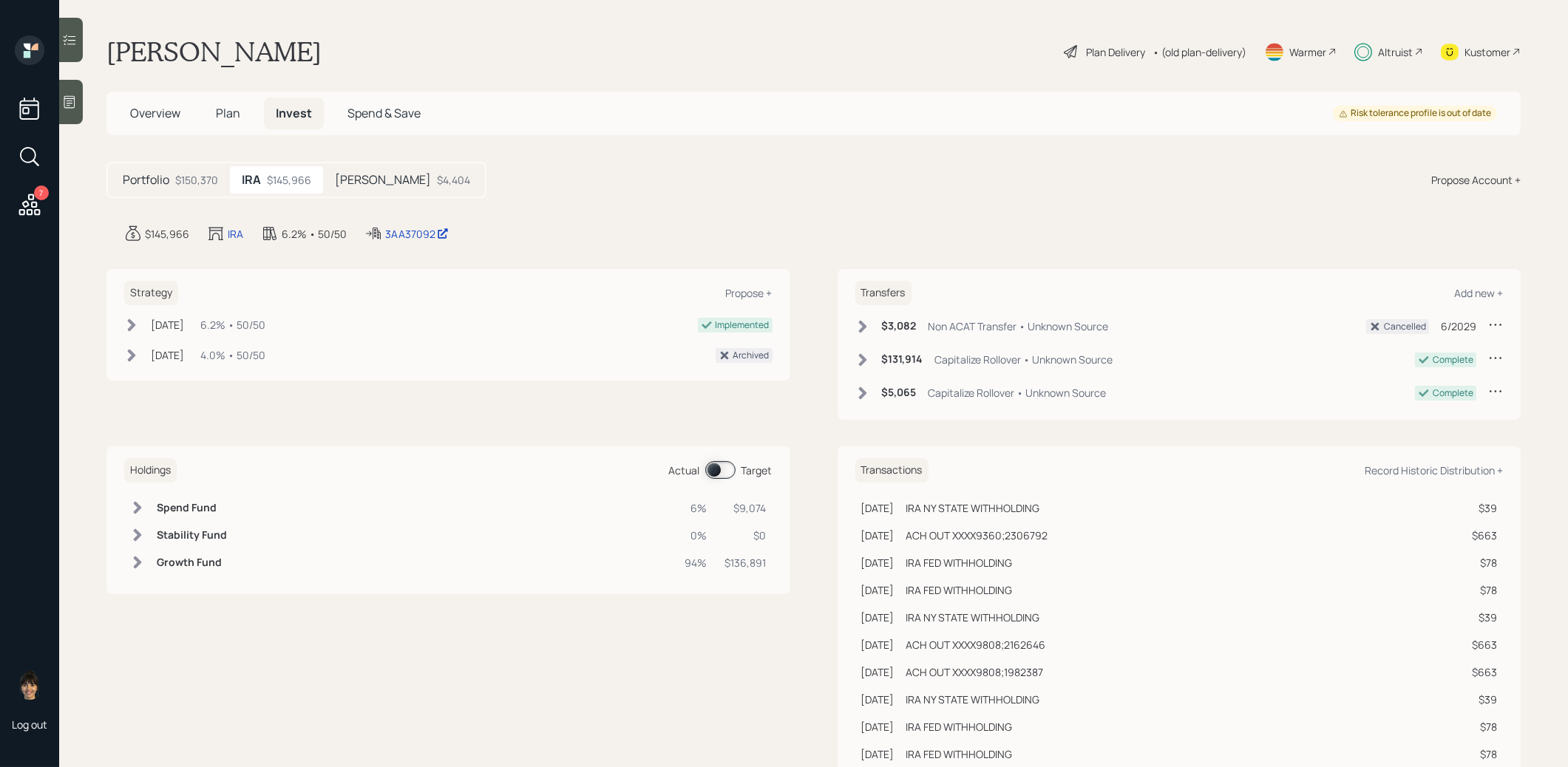
click at [218, 117] on span "Plan" at bounding box center [227, 113] width 24 height 16
